Goal: Find specific page/section: Find specific page/section

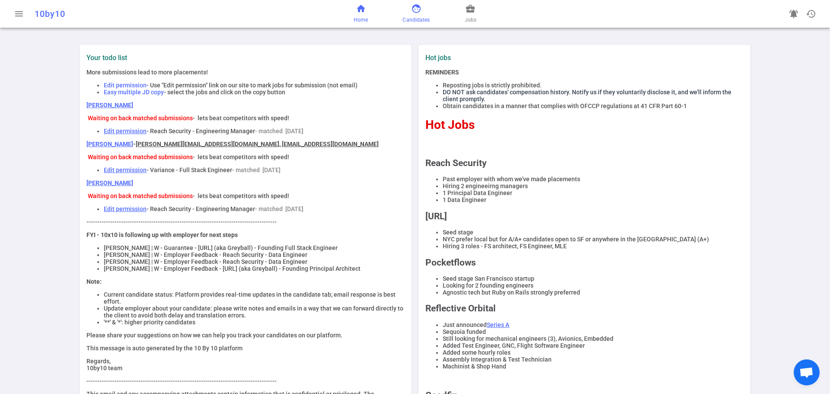
click at [419, 12] on span "face" at bounding box center [416, 8] width 10 height 10
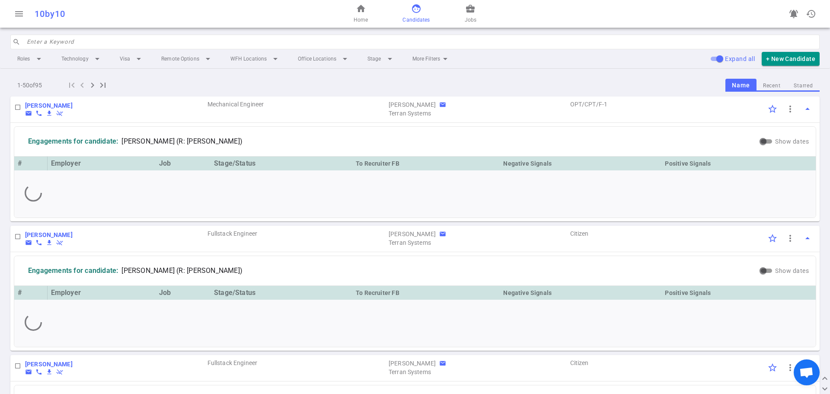
click at [91, 41] on input "search" at bounding box center [421, 42] width 788 height 14
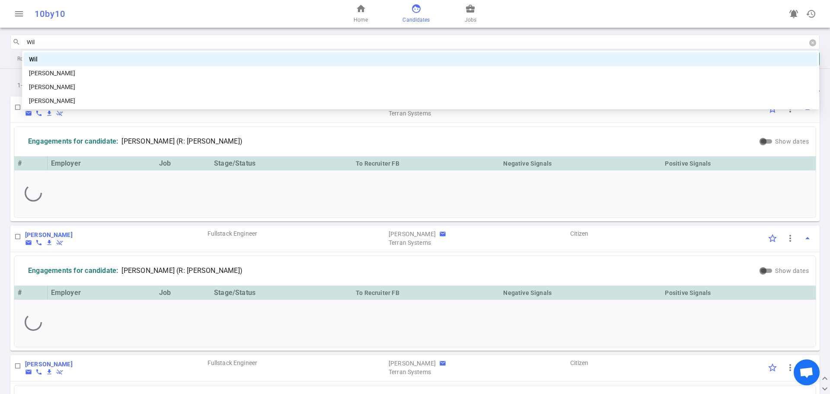
type input "Will"
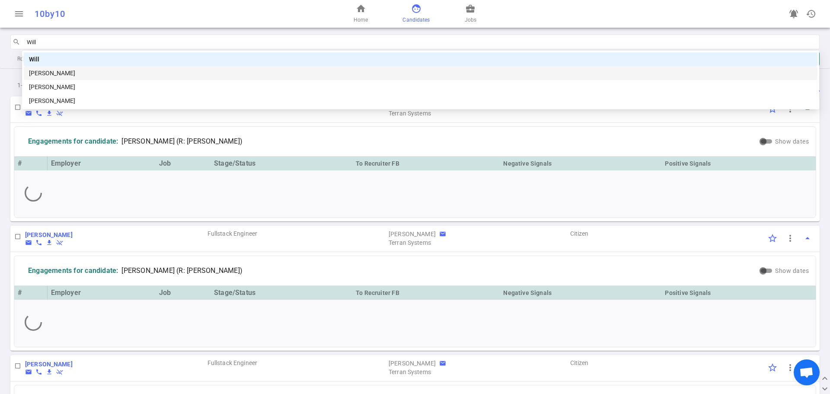
click at [87, 69] on div "[PERSON_NAME]" at bounding box center [421, 73] width 784 height 10
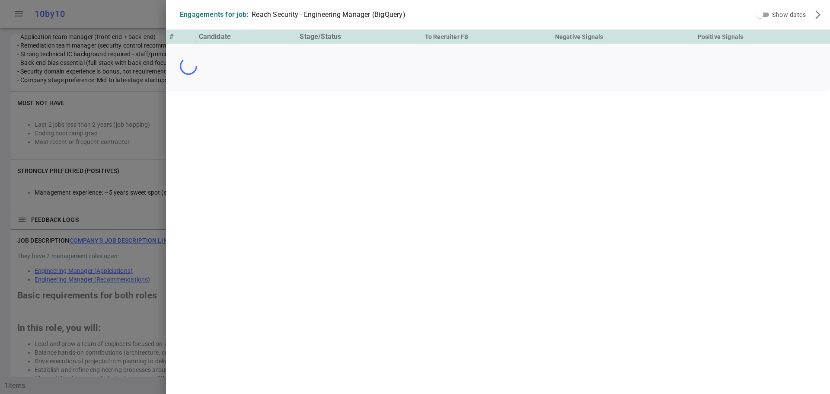
scroll to position [297, 0]
